Goal: Task Accomplishment & Management: Use online tool/utility

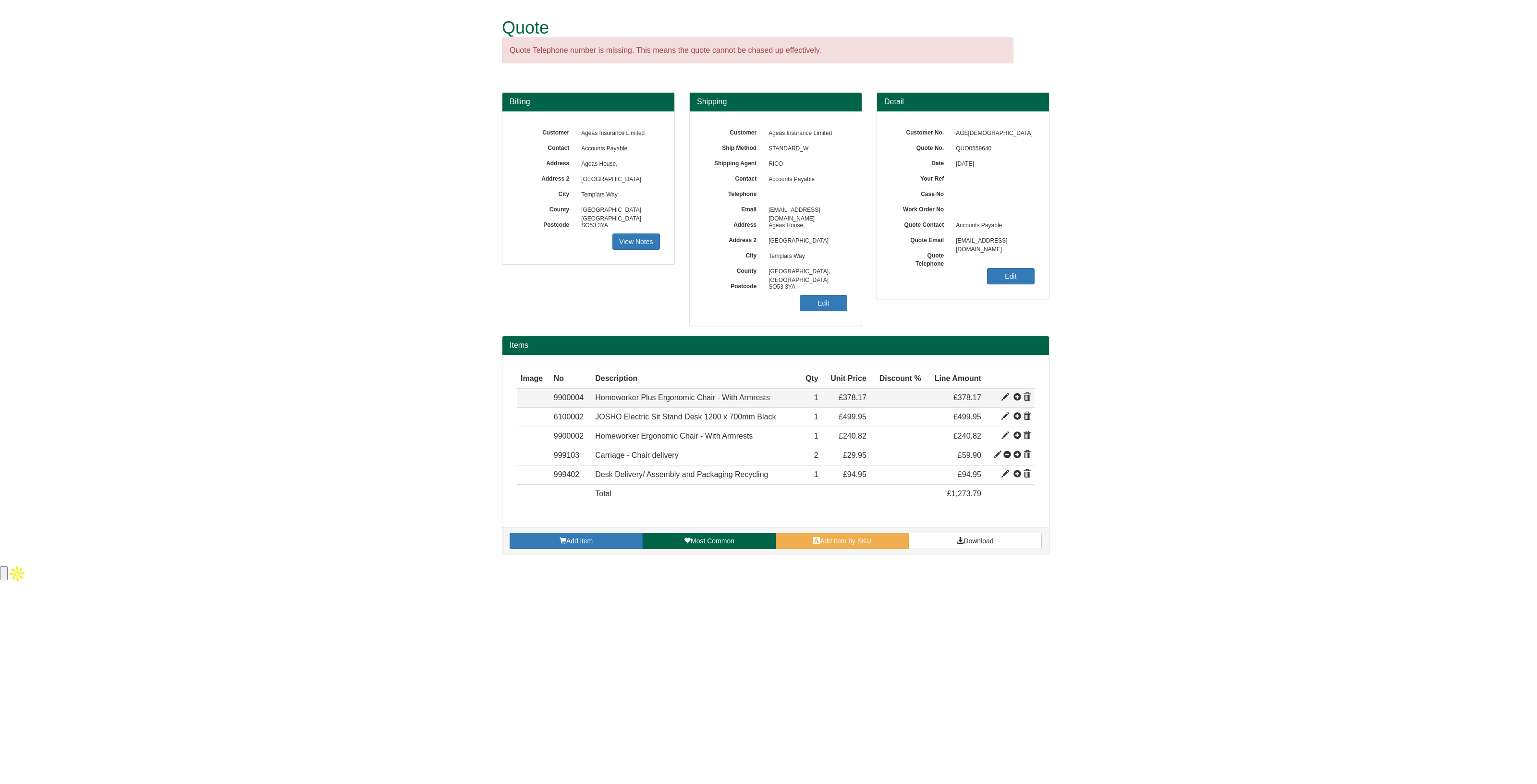
click at [1004, 400] on span at bounding box center [1005, 397] width 8 height 8
type input "Homeworker Plus Ergonomic Chair - With Armrests"
type input "Bondai FR Black 8033"
type input "130.23"
type input "378.17"
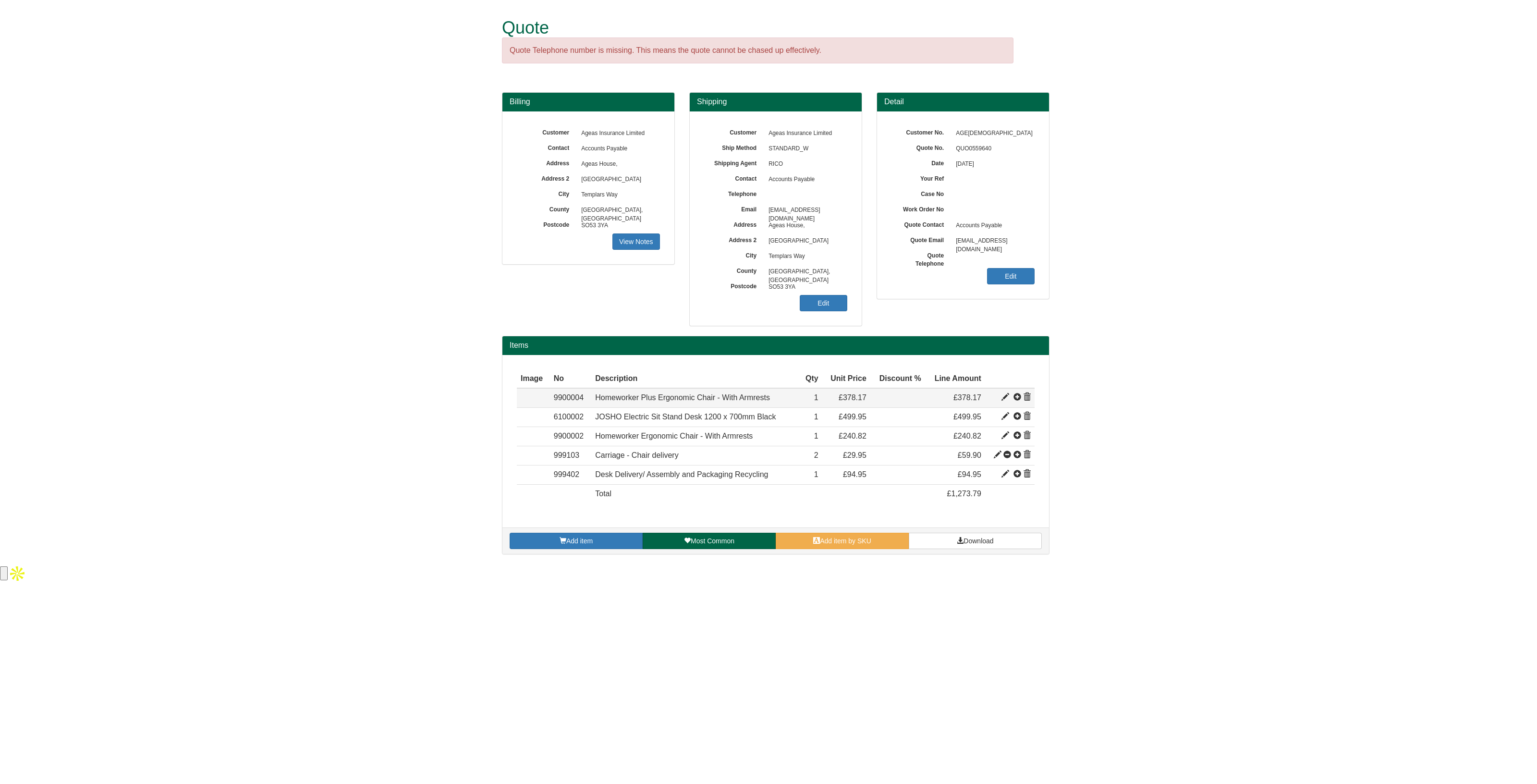
type input "378.17"
type input "1"
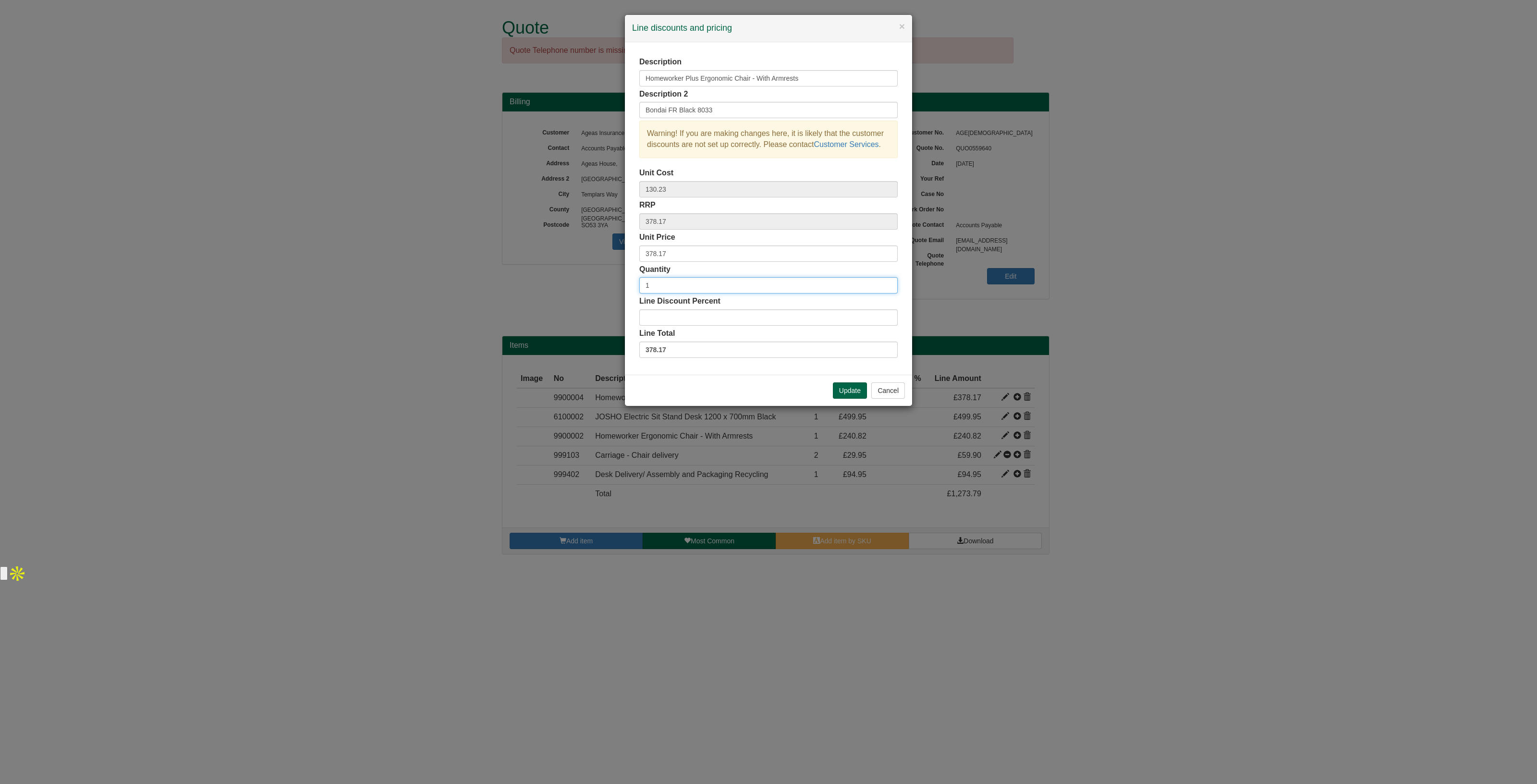
click at [706, 288] on input "1" at bounding box center [768, 285] width 258 height 16
click at [675, 316] on input "Line Discount Percent" at bounding box center [768, 317] width 258 height 16
type input "0"
type input "30"
click at [664, 282] on input "1" at bounding box center [768, 285] width 258 height 16
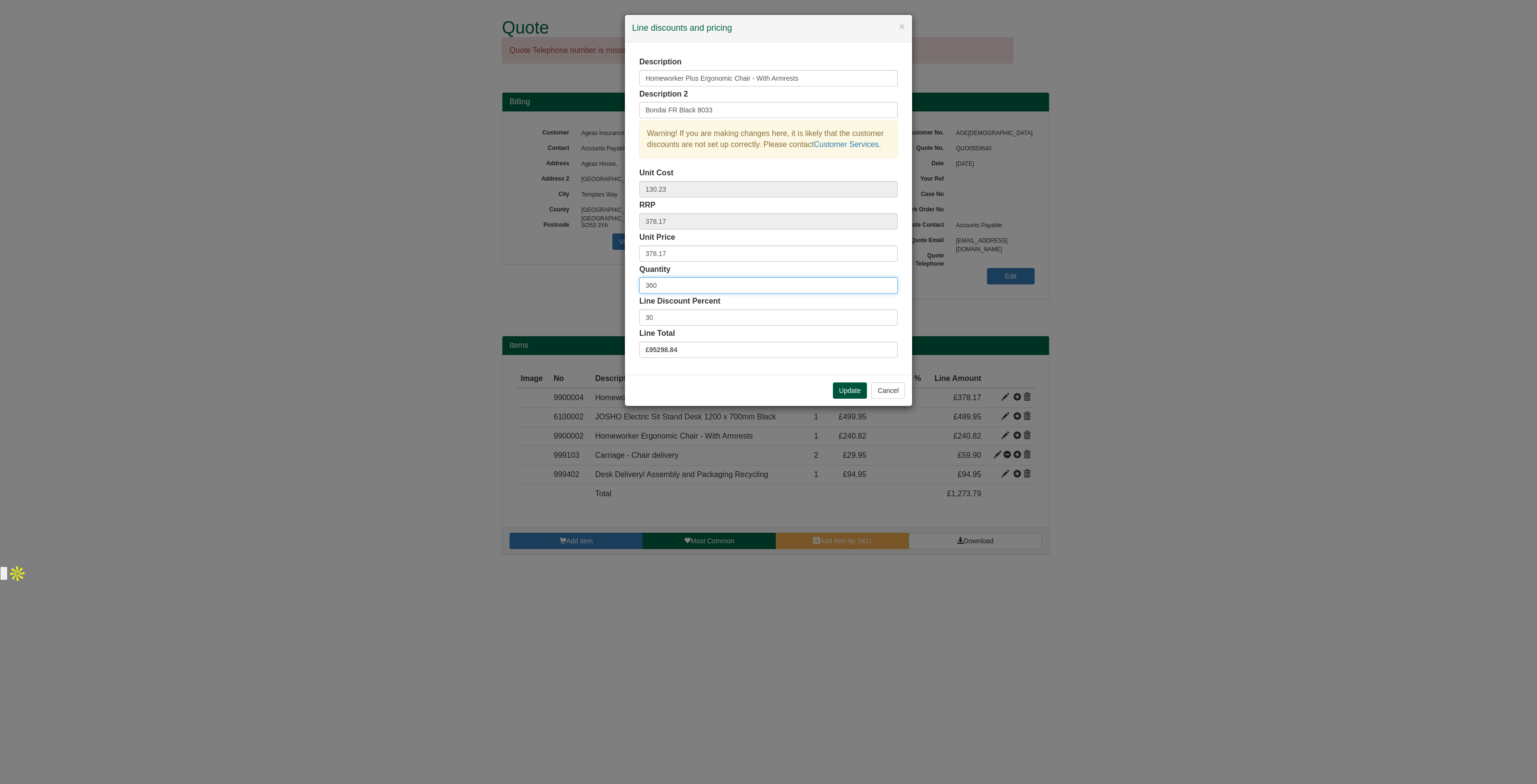
type input "360"
click at [840, 388] on button "Update" at bounding box center [850, 390] width 34 height 16
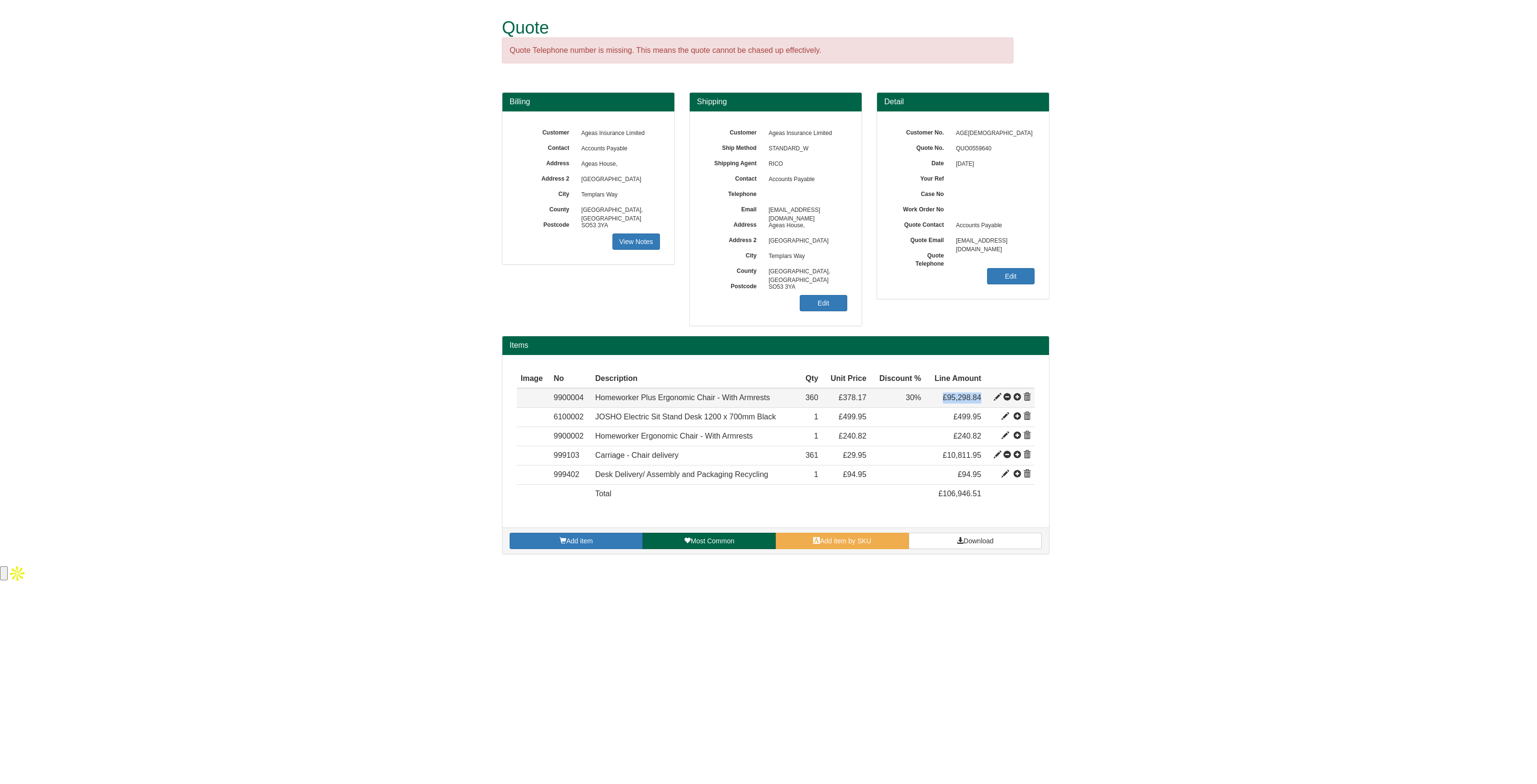
drag, startPoint x: 984, startPoint y: 401, endPoint x: 936, endPoint y: 403, distance: 48.0
click at [936, 403] on td "£95,298.84" at bounding box center [955, 397] width 60 height 19
copy span "£95,298.84"
click at [998, 398] on span at bounding box center [998, 397] width 8 height 8
type input "30.00"
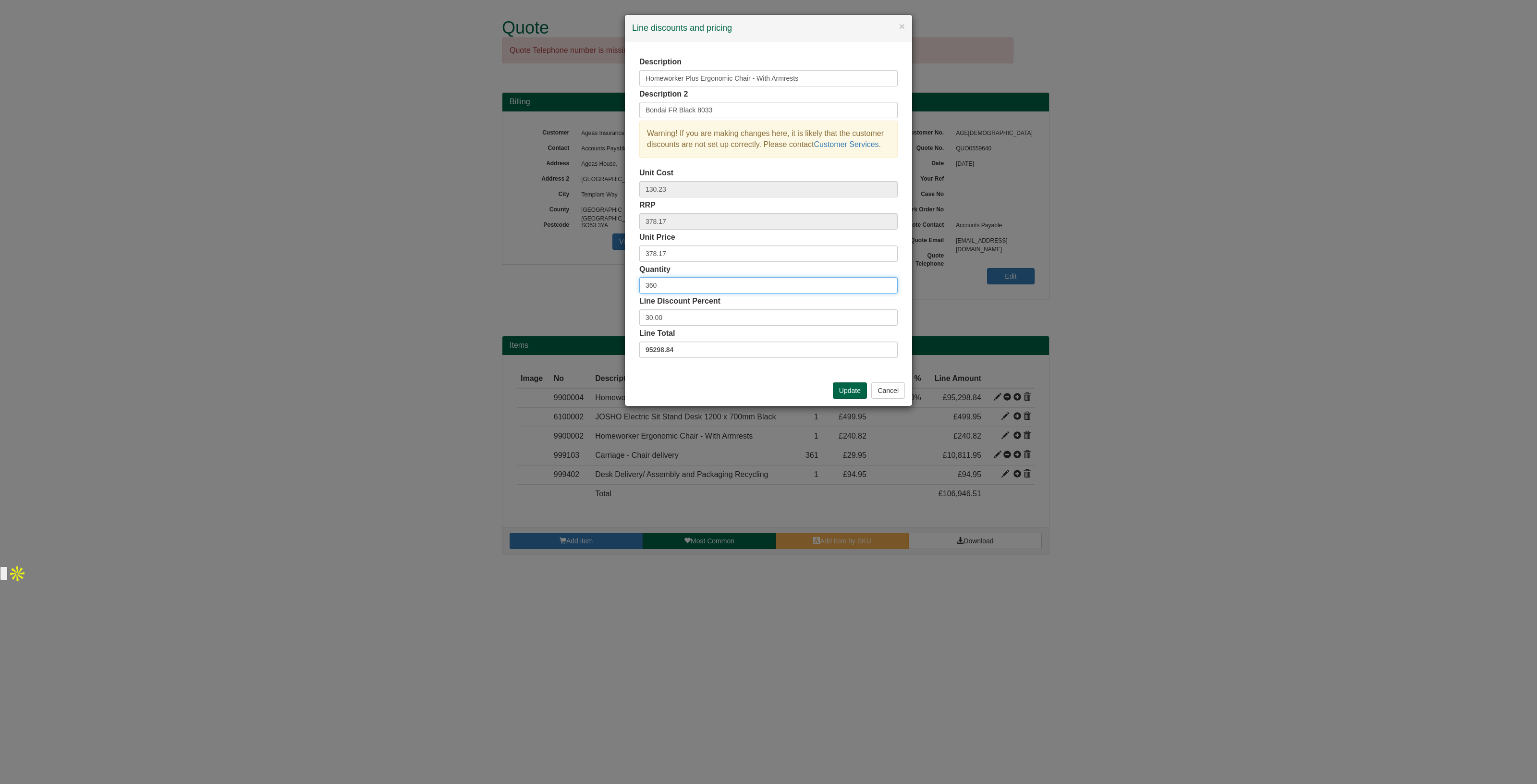
drag, startPoint x: 675, startPoint y: 287, endPoint x: 605, endPoint y: 286, distance: 70.0
click at [605, 286] on div "× Line discounts and pricing Description Homeworker Plus Ergonomic Chair - With…" at bounding box center [768, 392] width 1537 height 784
type input "1"
click at [844, 393] on button "Update" at bounding box center [850, 390] width 34 height 16
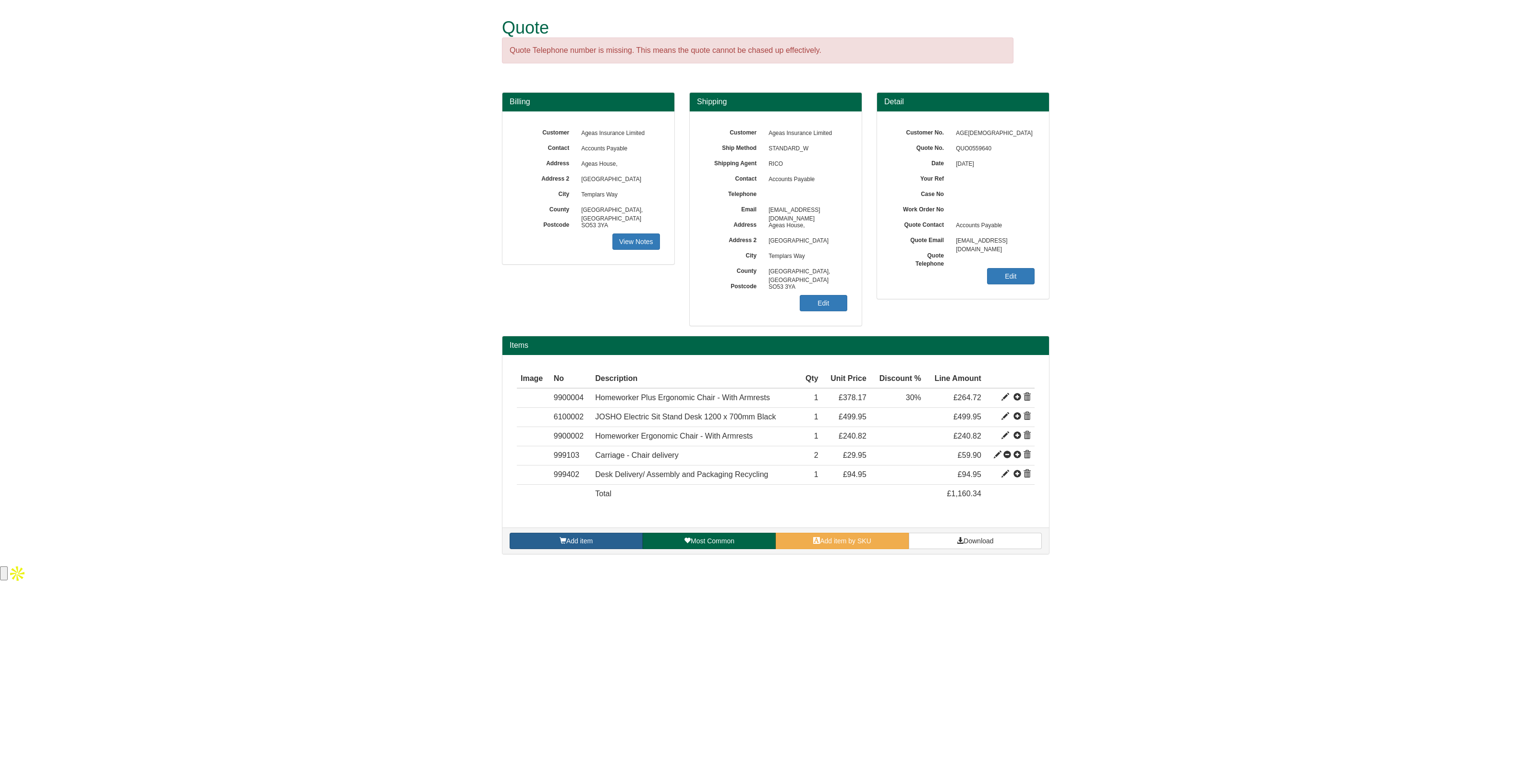
click at [585, 539] on span "Add item" at bounding box center [579, 541] width 26 height 8
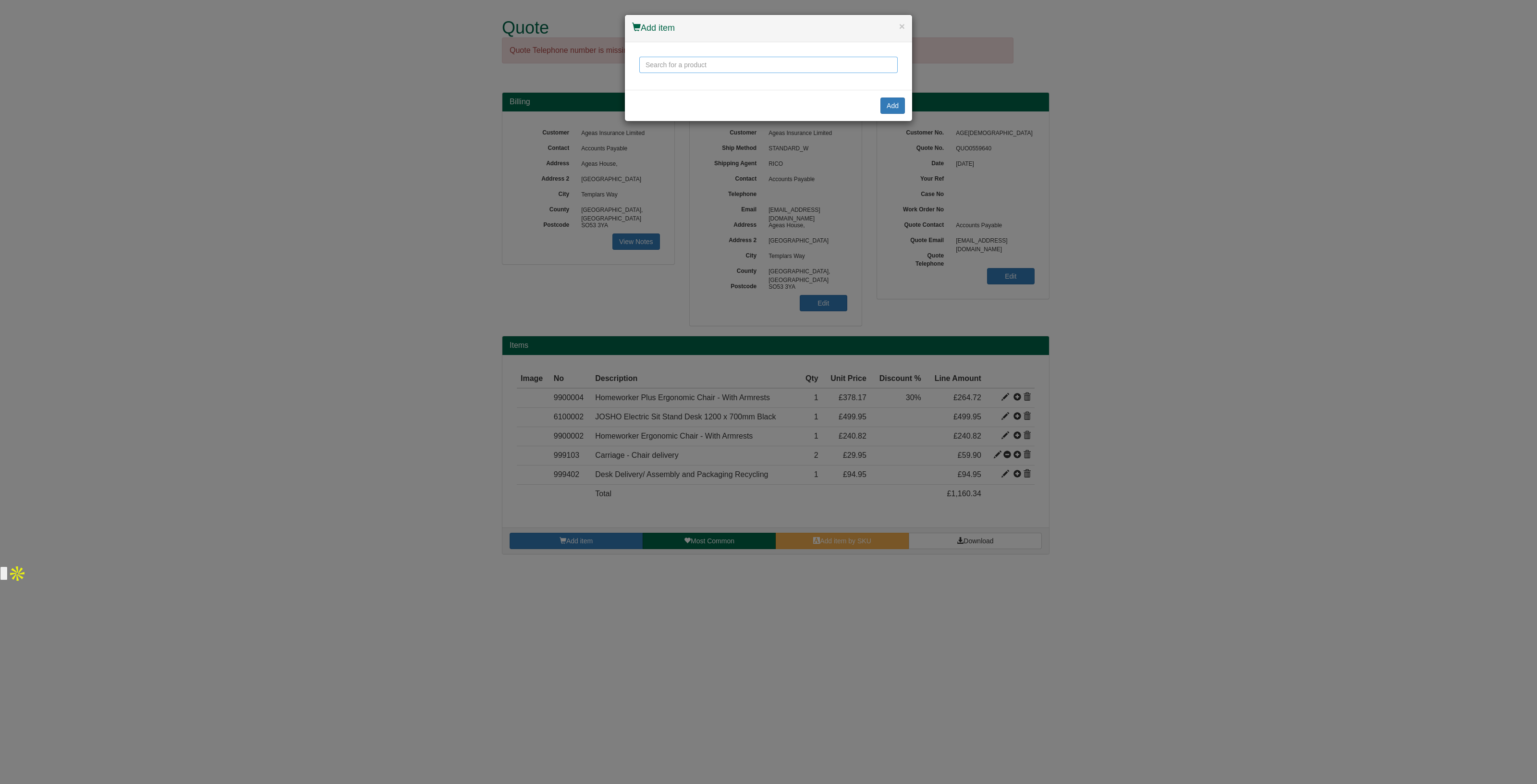
click at [668, 72] on input "text" at bounding box center [768, 64] width 258 height 16
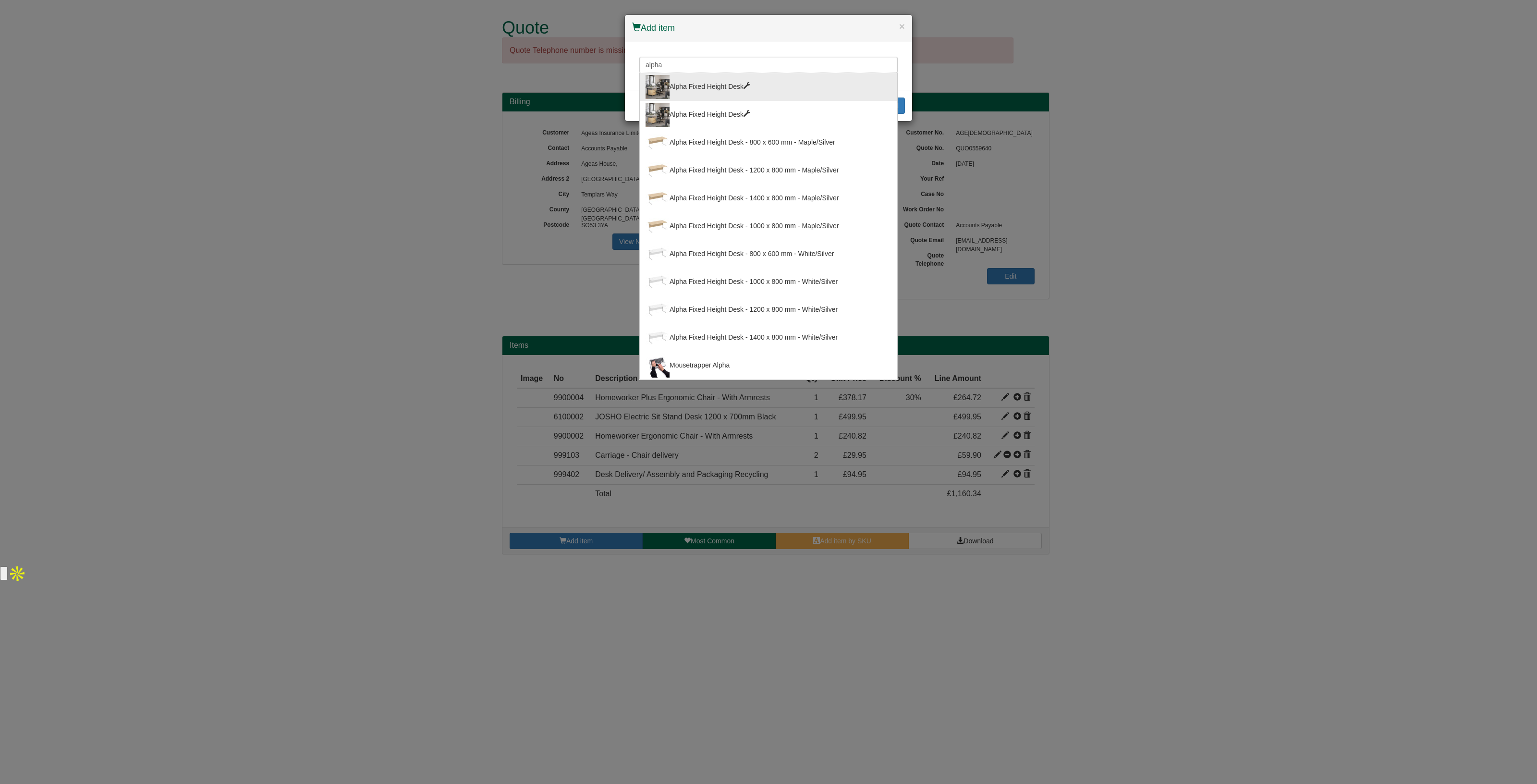
click at [705, 88] on div "Alpha Fixed Height Desk" at bounding box center [768, 87] width 246 height 24
type input "Alpha Fixed Height Desk"
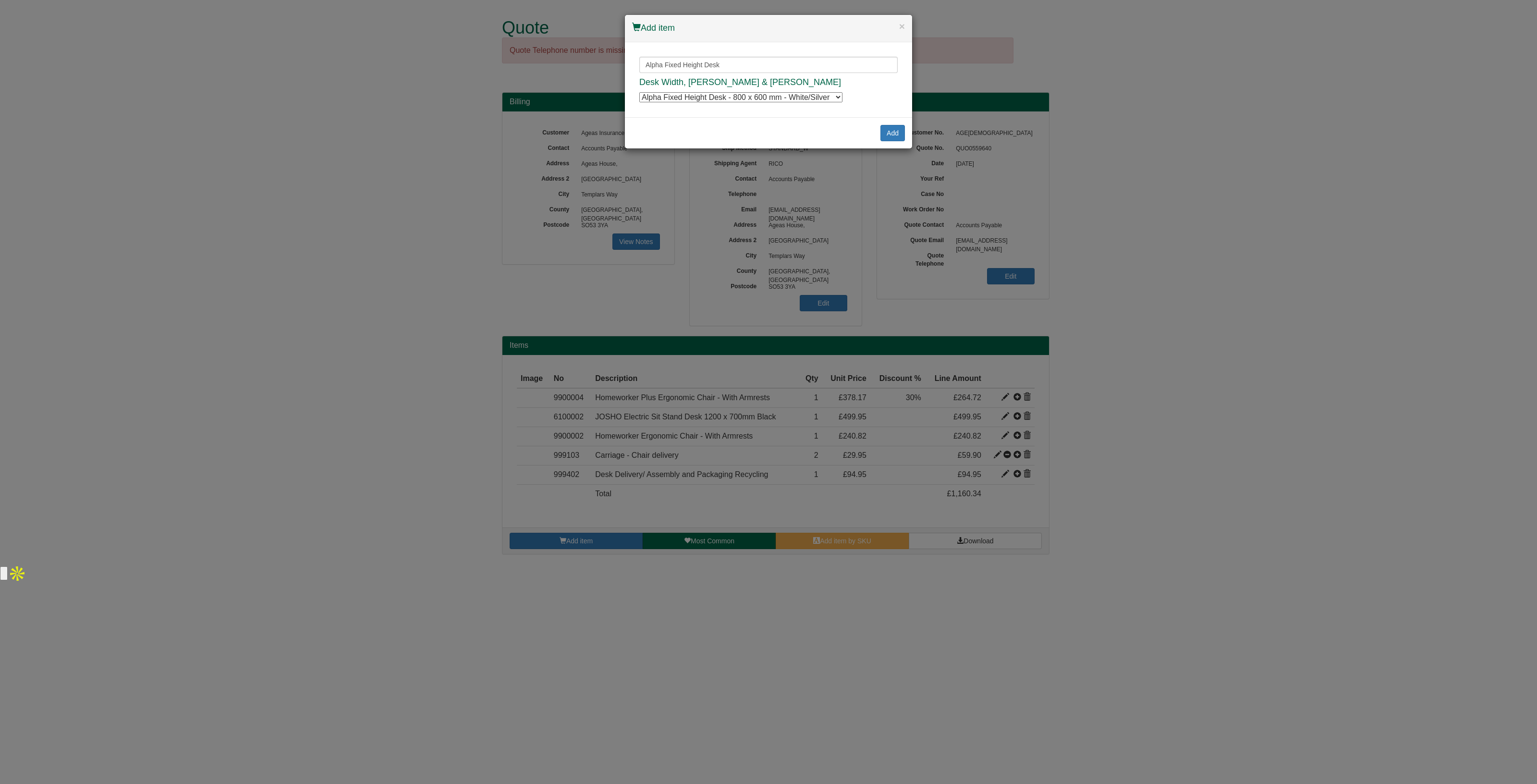
click at [737, 100] on select "Alpha Fixed Height Desk - 800 x 600 mm - White/Silver Alpha Fixed Height Desk -…" at bounding box center [740, 97] width 203 height 10
select select "4621002"
click at [639, 92] on select "Alpha Fixed Height Desk - 800 x 600 mm - White/Silver Alpha Fixed Height Desk -…" at bounding box center [740, 97] width 203 height 10
click at [894, 134] on button "Add" at bounding box center [893, 132] width 24 height 16
